Goal: Transaction & Acquisition: Book appointment/travel/reservation

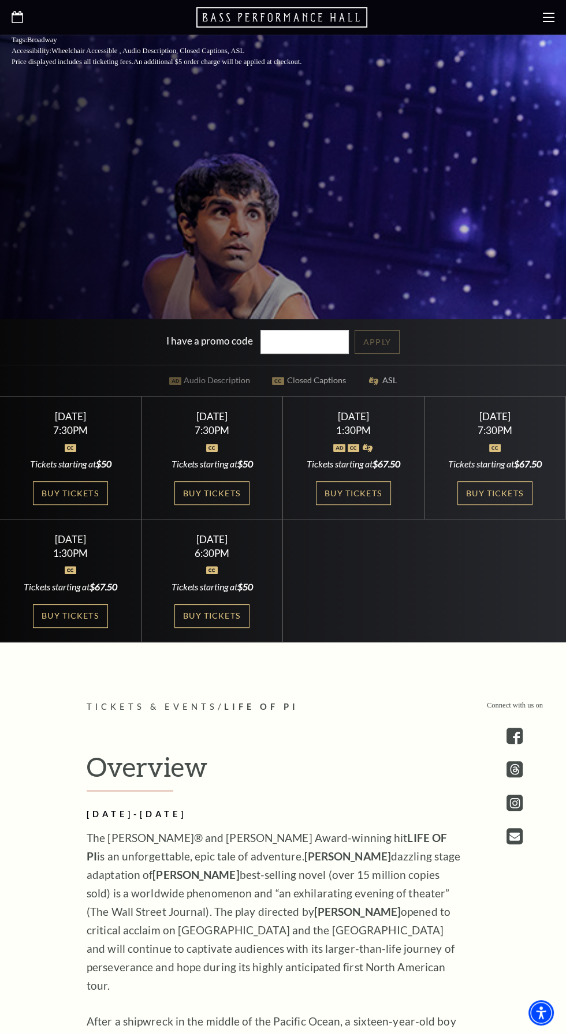
scroll to position [559, 0]
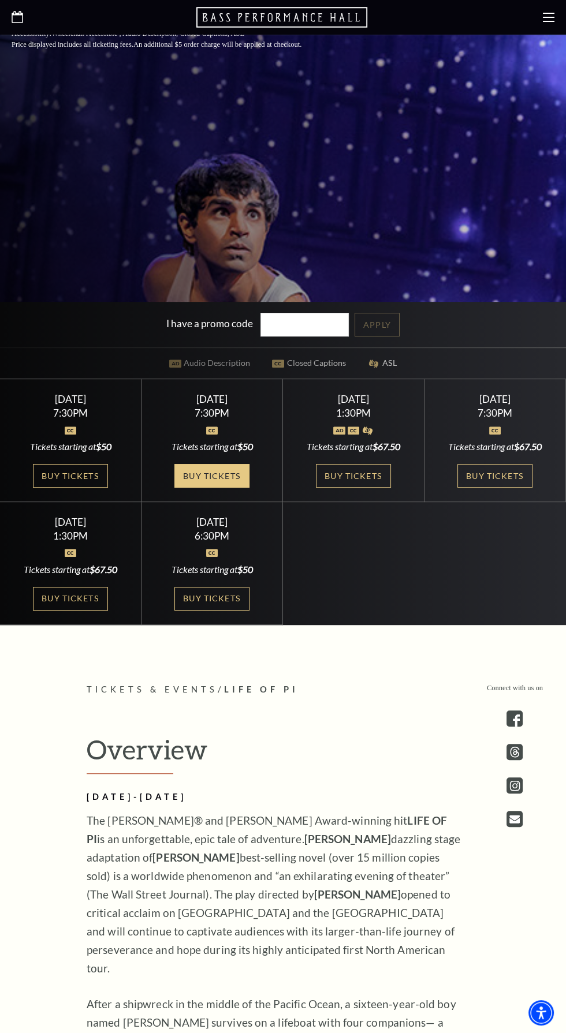
click at [238, 488] on link "Buy Tickets" at bounding box center [211, 476] width 75 height 24
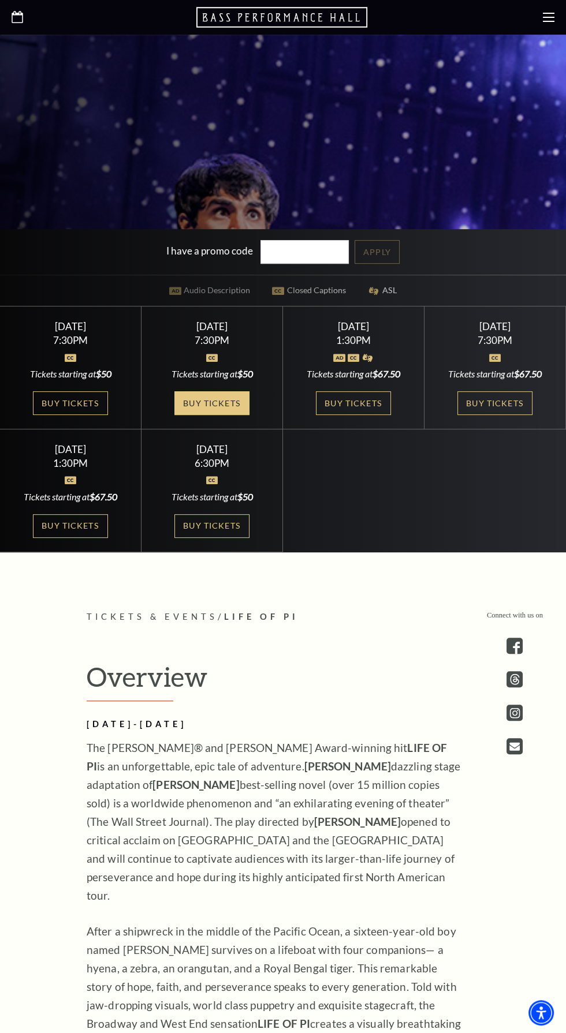
scroll to position [642, 0]
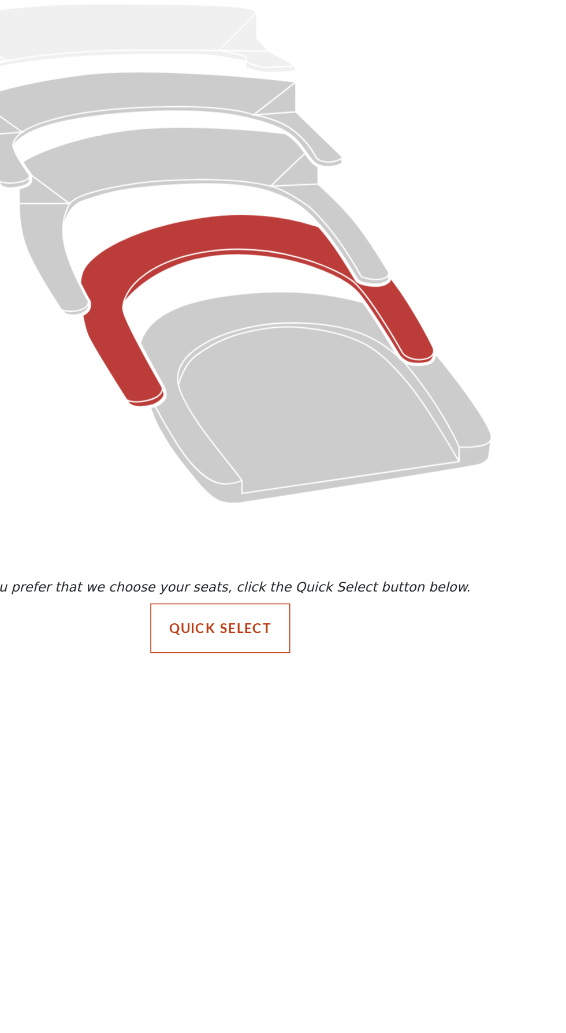
click at [398, 345] on icon "Box Tier - Seats Available: 25" at bounding box center [306, 335] width 222 height 121
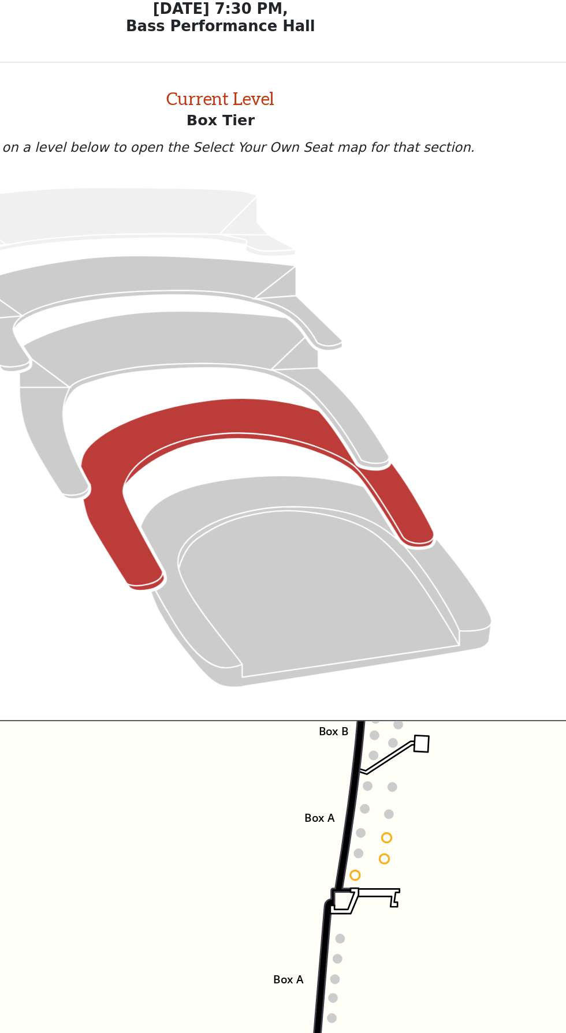
click at [367, 593] on circle at bounding box center [367, 593] width 6 height 6
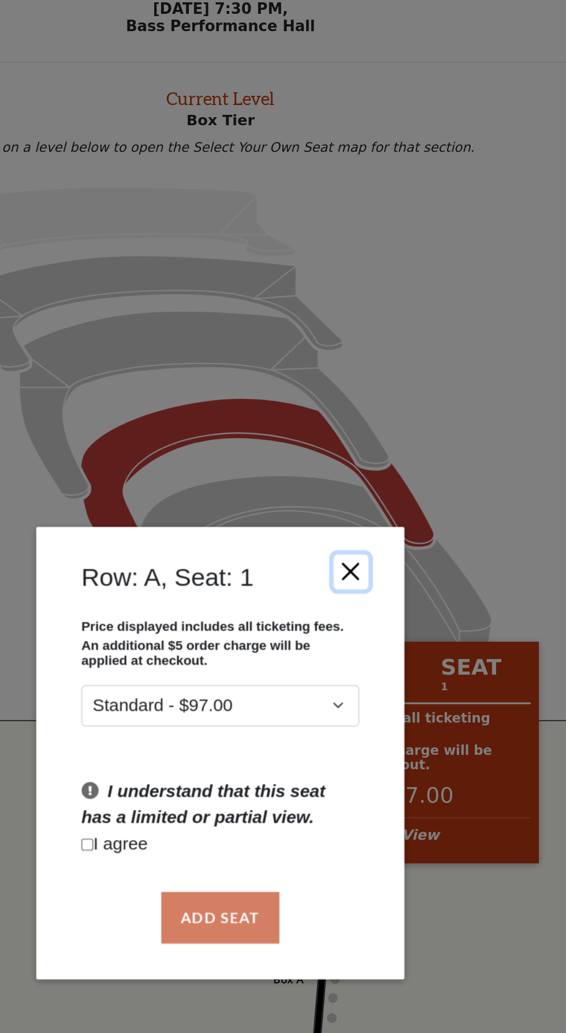
click at [369, 400] on button "Close" at bounding box center [365, 402] width 22 height 22
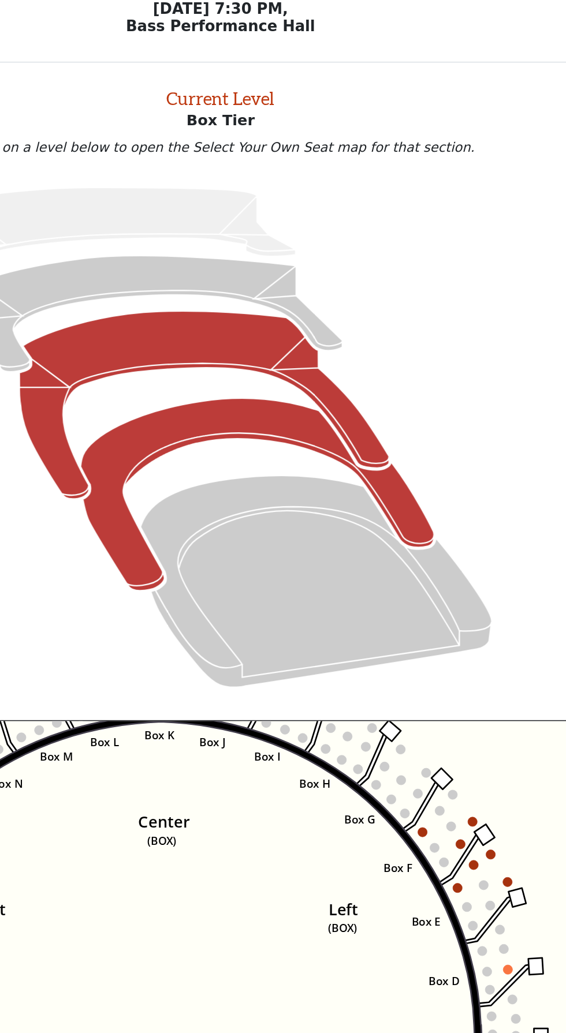
click at [351, 285] on icon "Mezzanine - Seats Available: 95" at bounding box center [273, 298] width 232 height 118
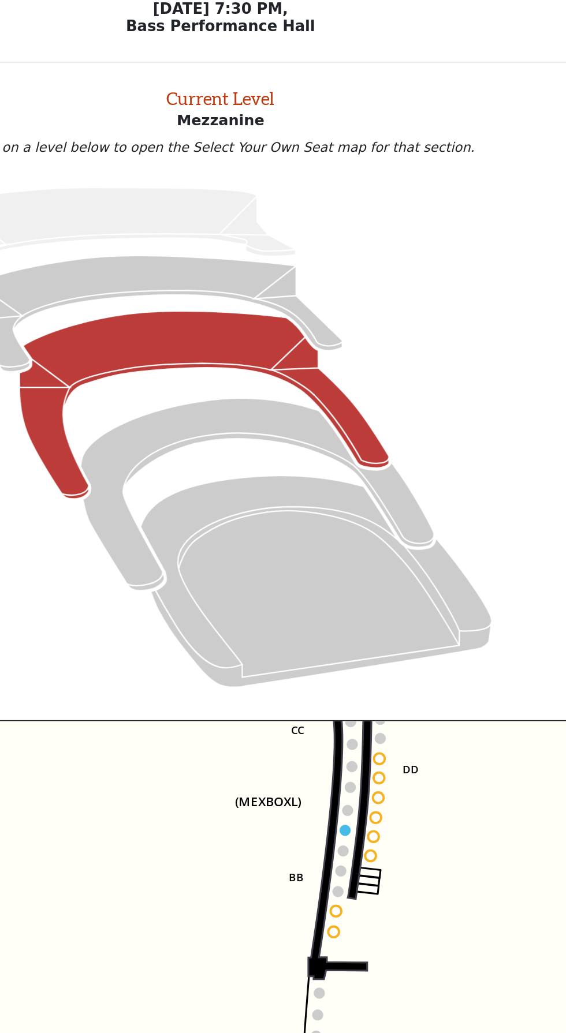
click at [361, 564] on circle at bounding box center [361, 564] width 7 height 7
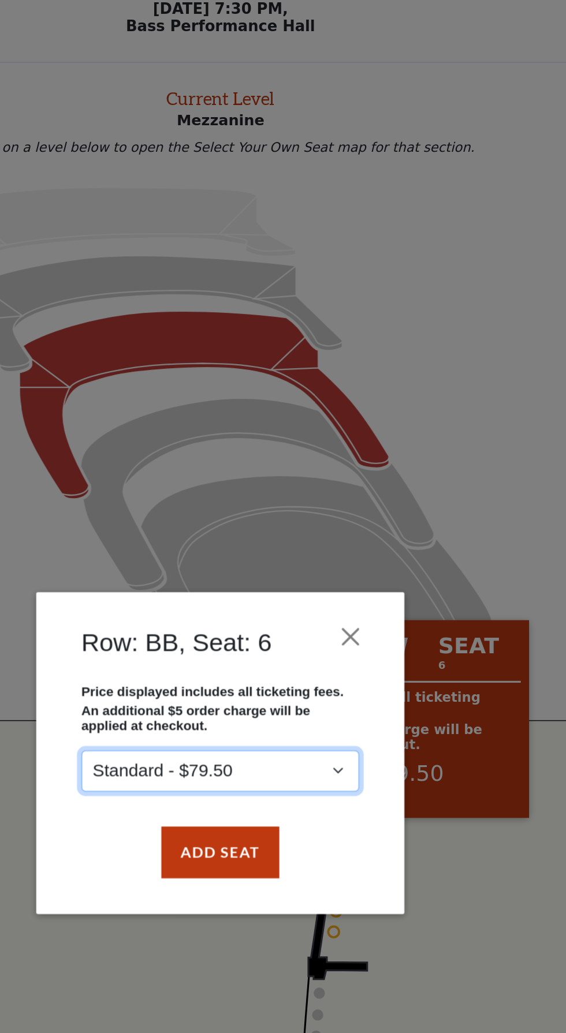
click at [360, 528] on select "Standard - $79.50" at bounding box center [283, 528] width 174 height 26
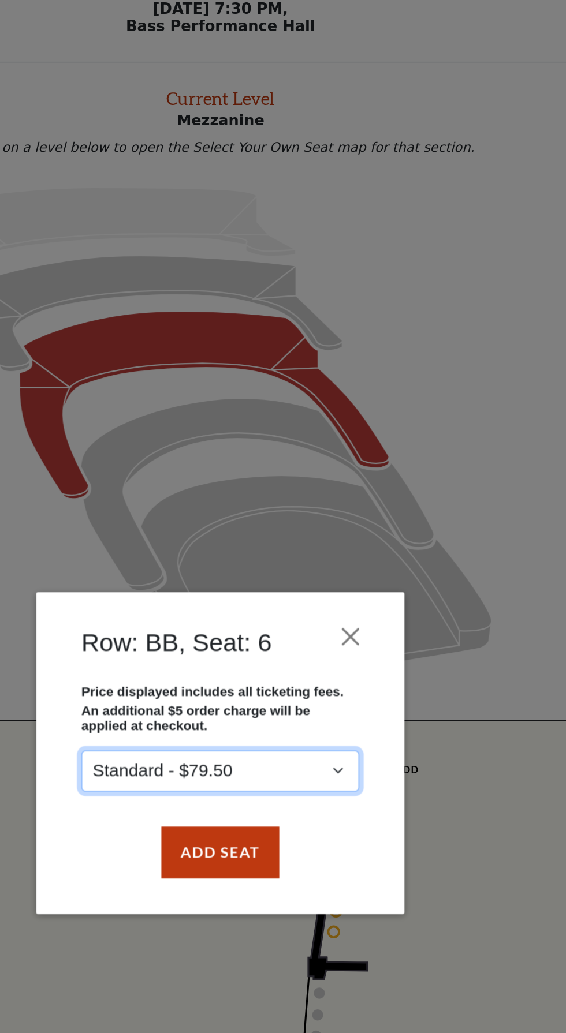
click at [196, 515] on select "Standard - $79.50" at bounding box center [283, 528] width 174 height 26
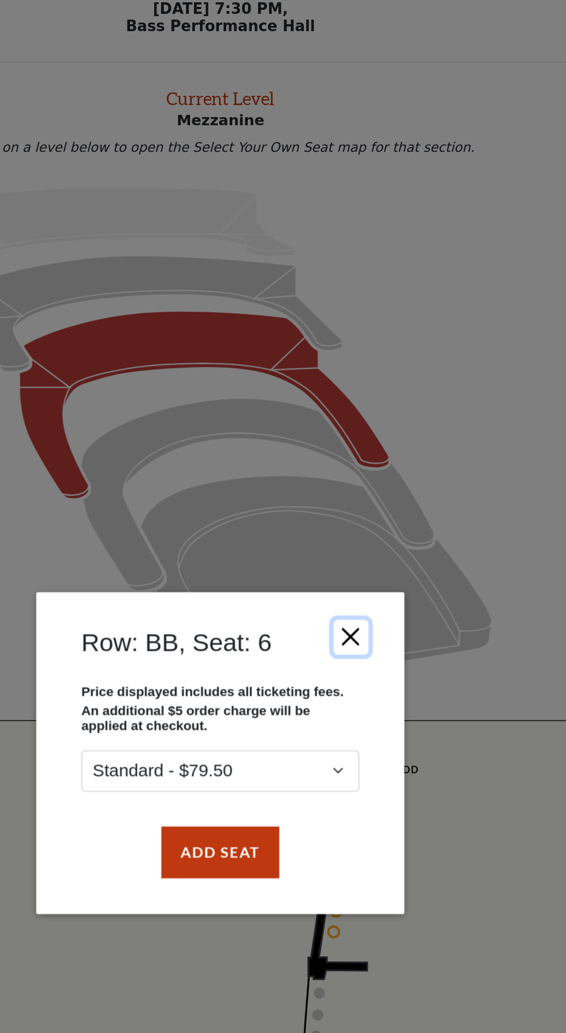
click at [368, 444] on button "Close" at bounding box center [365, 444] width 22 height 22
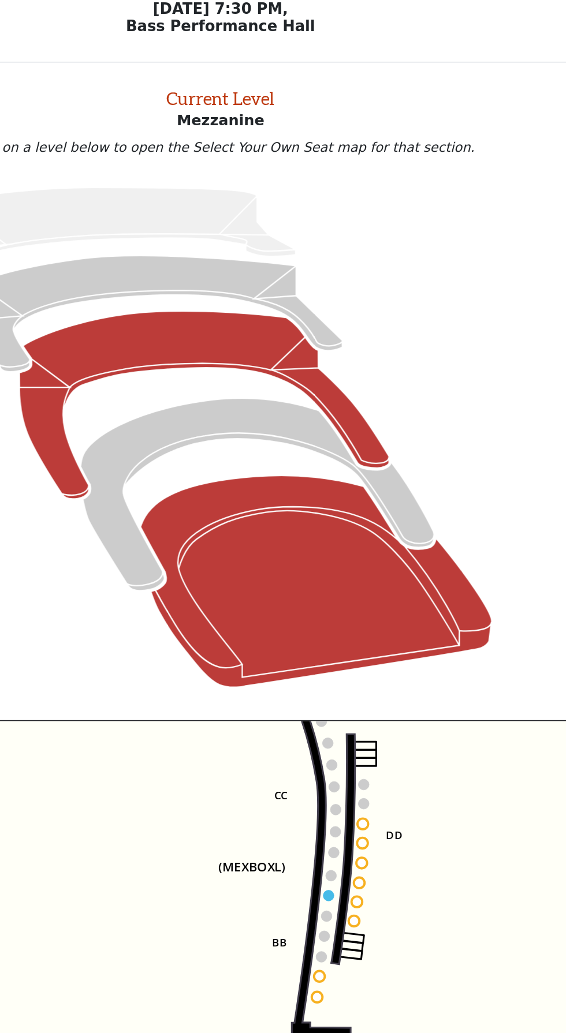
click at [374, 429] on icon "Orchestra / Parterre Circle - Seats Available: 60" at bounding box center [343, 408] width 220 height 133
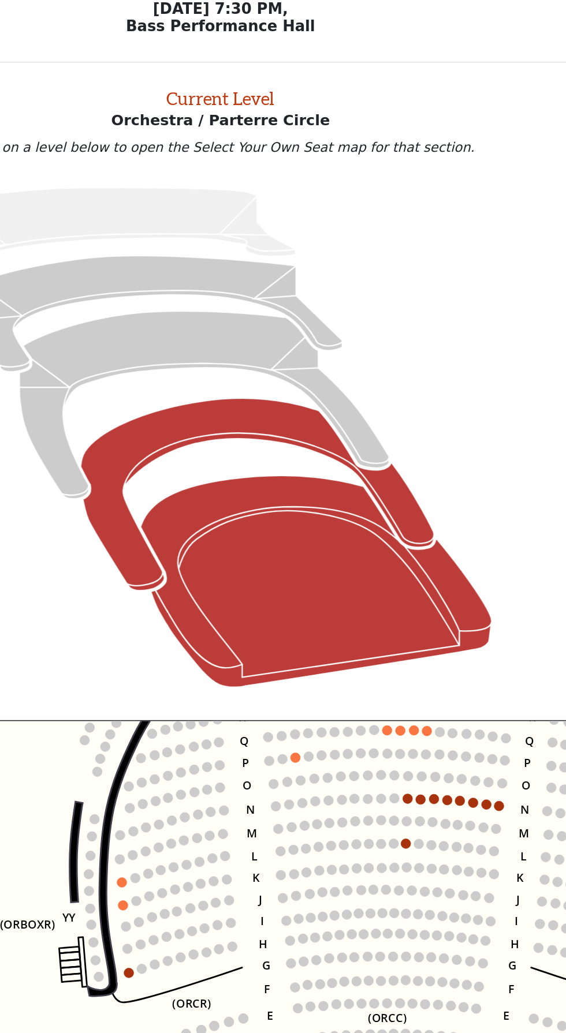
click at [309, 307] on icon "Box Tier - Seats Available: 25" at bounding box center [306, 354] width 222 height 121
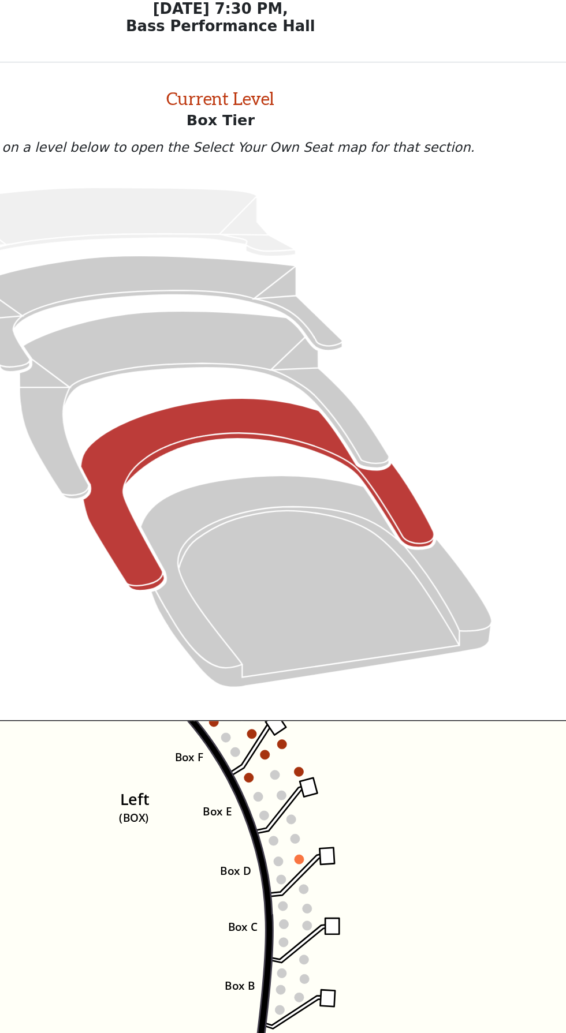
click at [331, 583] on circle at bounding box center [332, 584] width 6 height 6
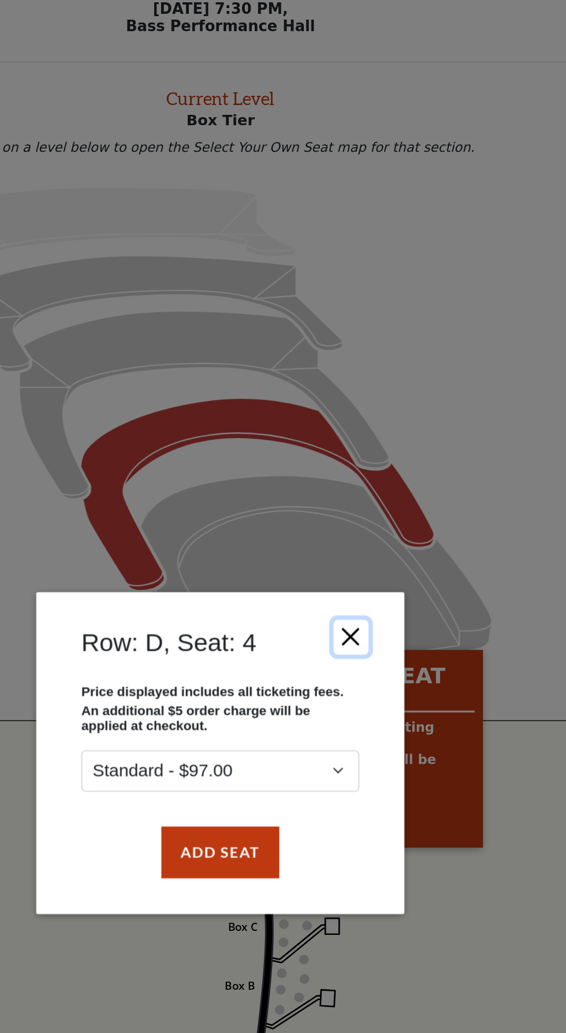
click at [371, 433] on button "Close" at bounding box center [365, 444] width 22 height 22
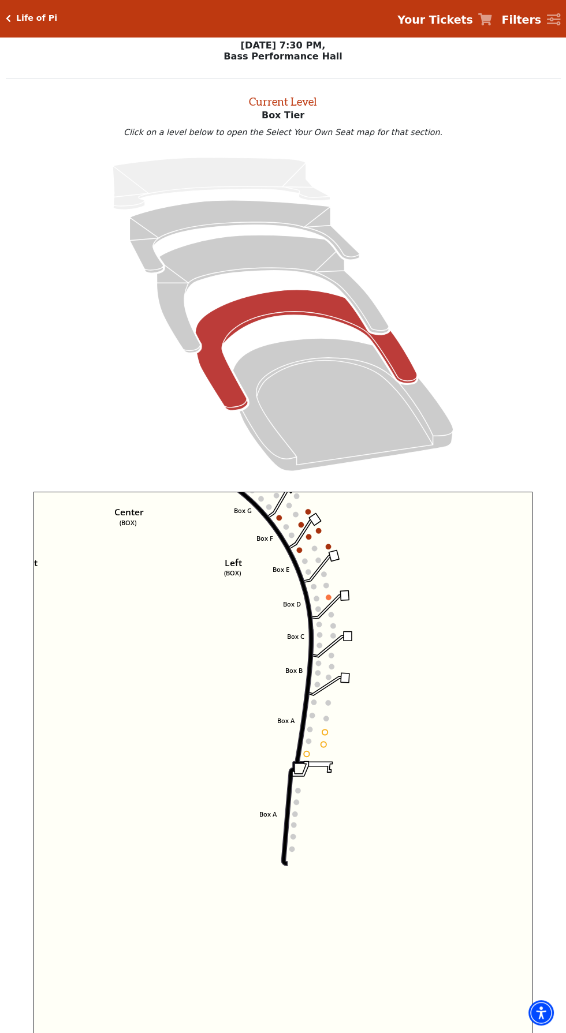
scroll to position [14, 0]
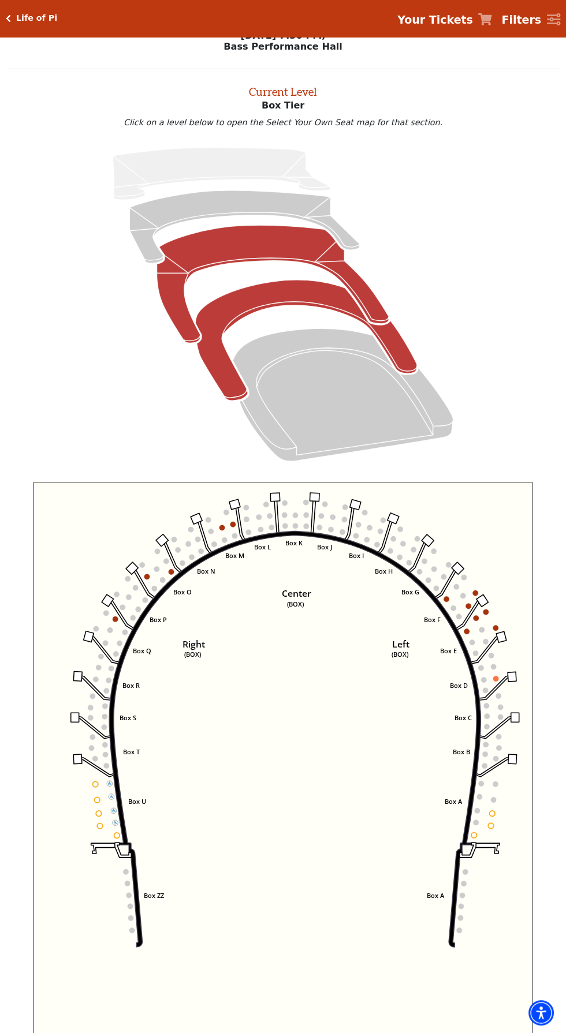
click at [292, 253] on icon "Mezzanine - Seats Available: 95" at bounding box center [273, 284] width 232 height 118
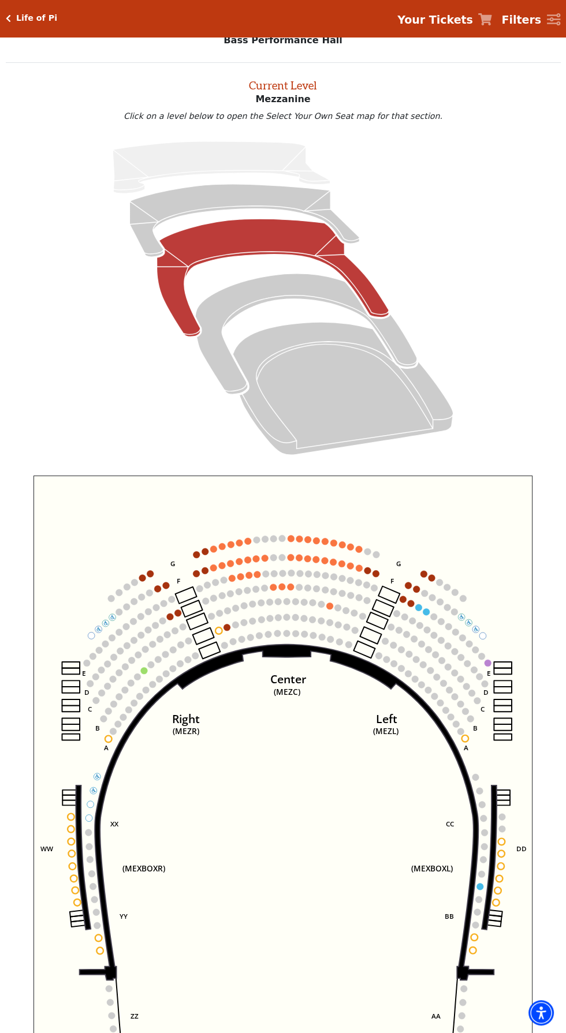
scroll to position [44, 0]
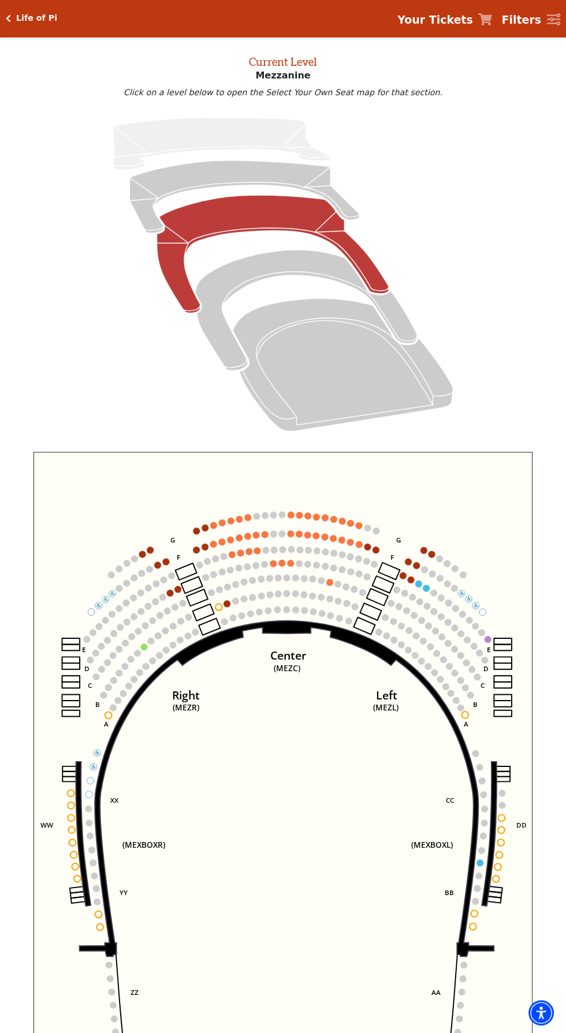
click at [480, 877] on circle at bounding box center [478, 876] width 7 height 7
click at [481, 861] on circle at bounding box center [480, 863] width 7 height 7
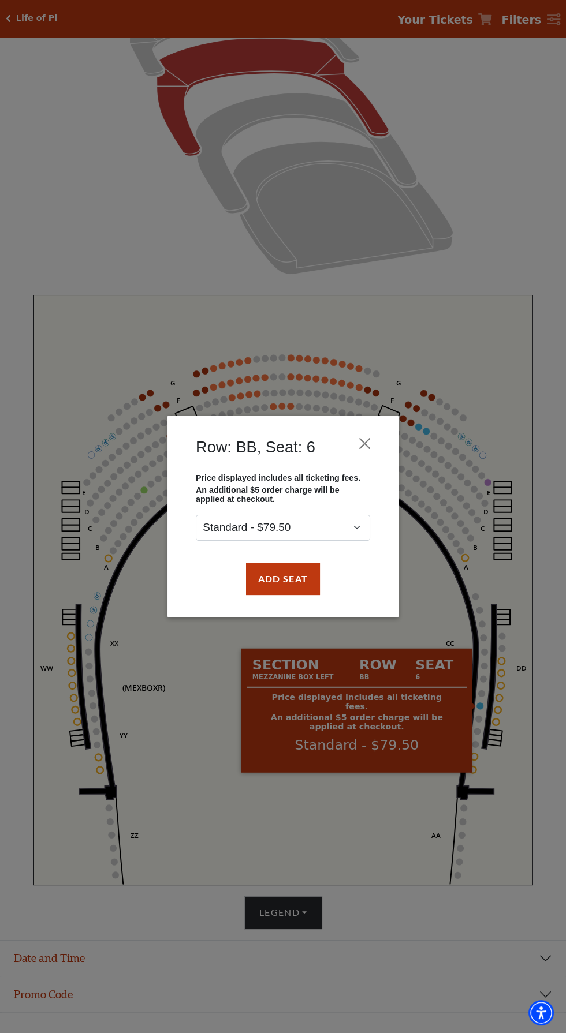
scroll to position [201, 0]
click at [373, 448] on button "Close" at bounding box center [365, 444] width 22 height 22
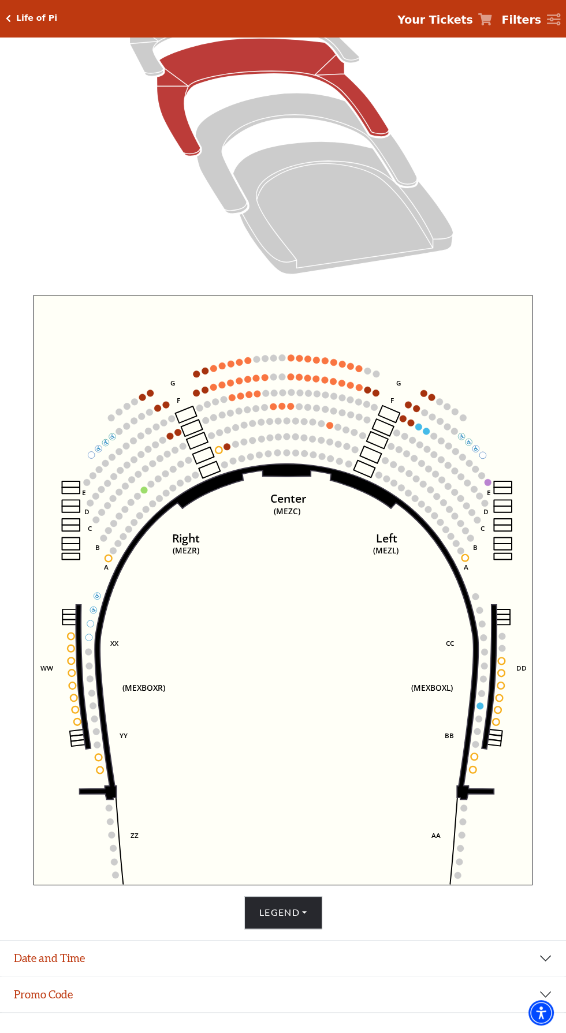
click at [504, 664] on icon "Center (MEZC) Right (MEZR) Left (MEZL) (MEXBOXR) (MEXBOXL) XX WW CC DD YY BB ZZ…" at bounding box center [282, 590] width 499 height 590
click at [500, 686] on circle at bounding box center [500, 686] width 7 height 7
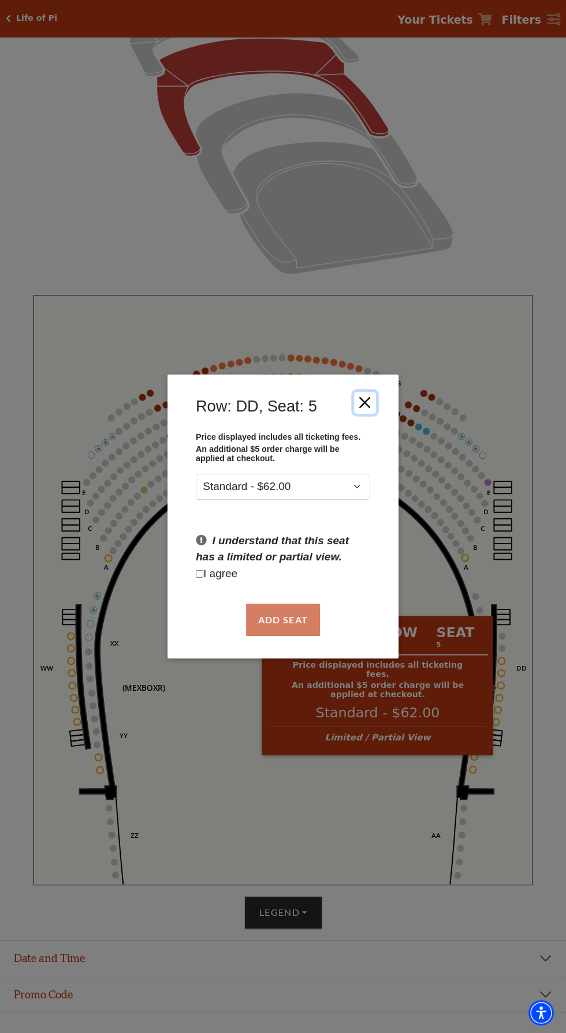
click at [364, 398] on button "Close" at bounding box center [365, 402] width 22 height 22
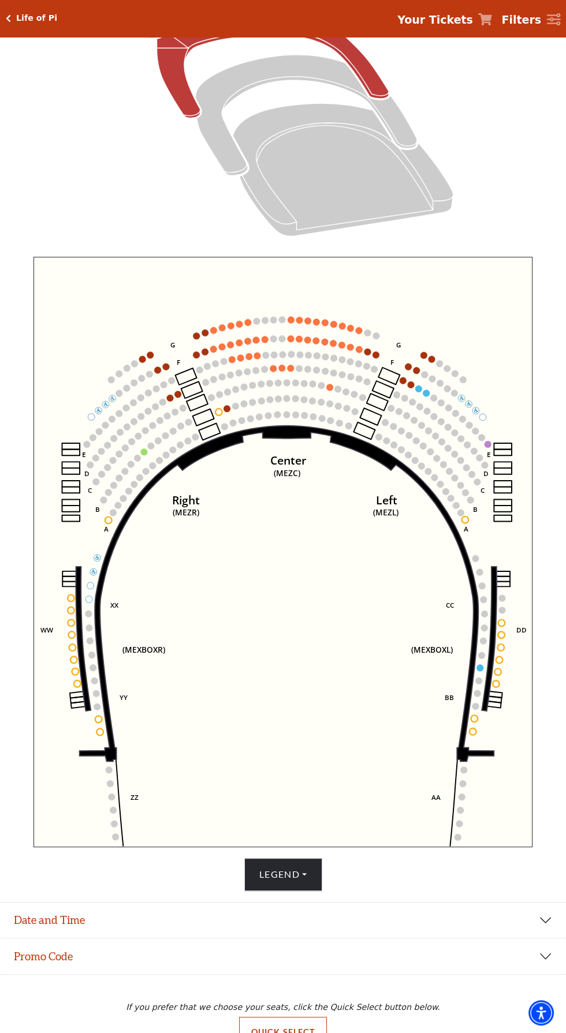
scroll to position [239, 0]
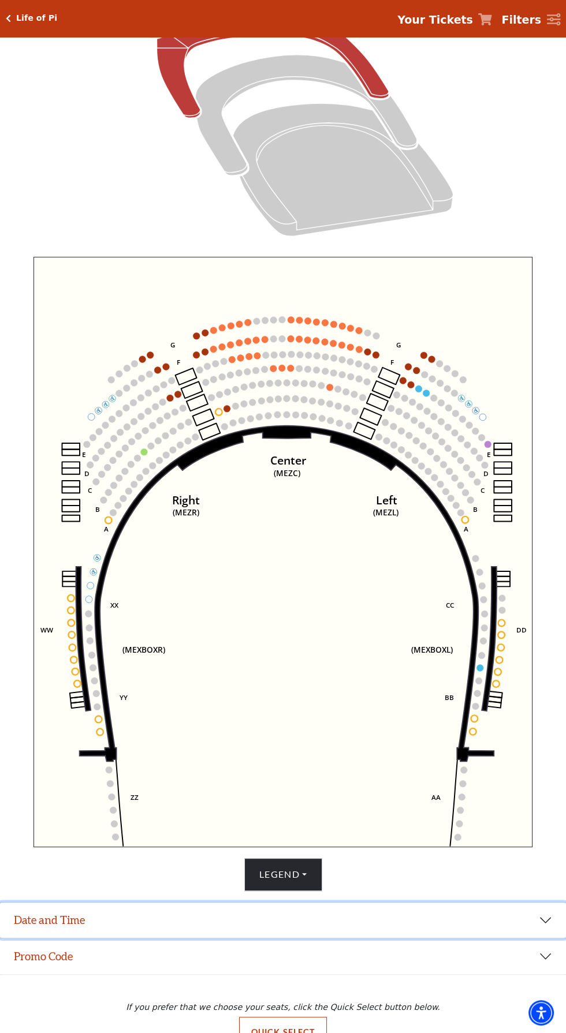
click at [73, 938] on button "Date and Time" at bounding box center [283, 921] width 566 height 36
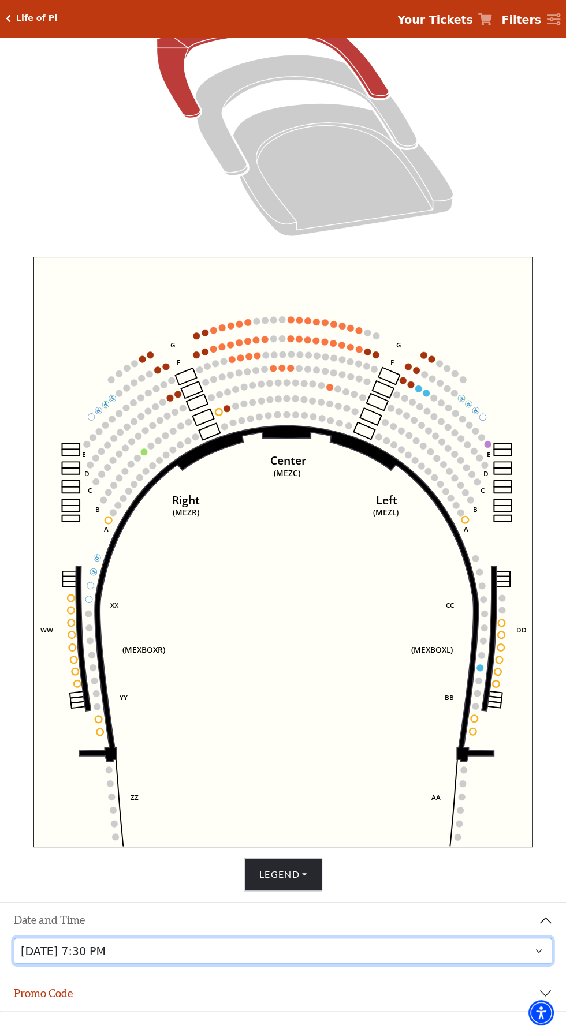
click at [528, 964] on select "Thursday, September 25 at 7:30 PM Friday, September 26 at 7:30 PM Saturday, Sep…" at bounding box center [283, 951] width 538 height 26
